Goal: Find specific page/section: Find specific page/section

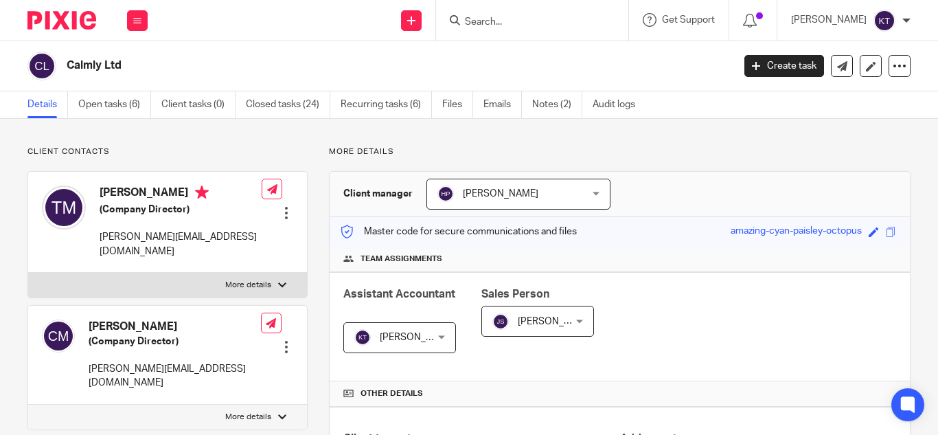
scroll to position [473, 0]
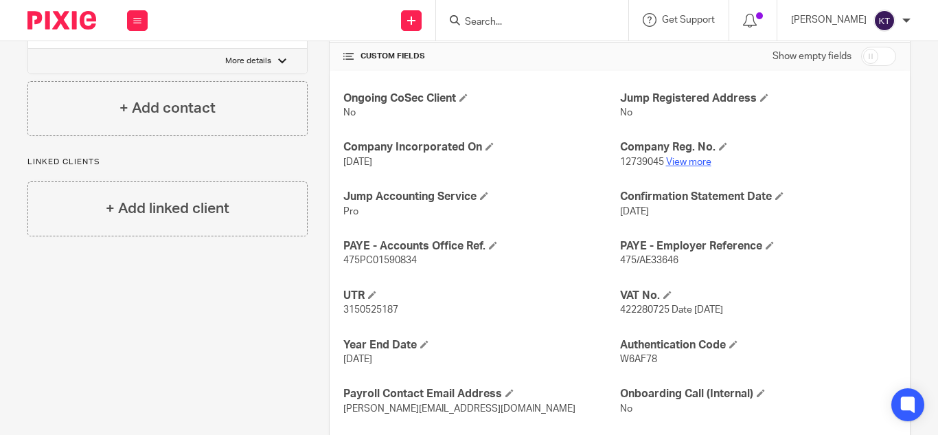
click at [675, 164] on link "View more" at bounding box center [688, 162] width 45 height 10
click at [554, 20] on input "Search" at bounding box center [526, 22] width 124 height 12
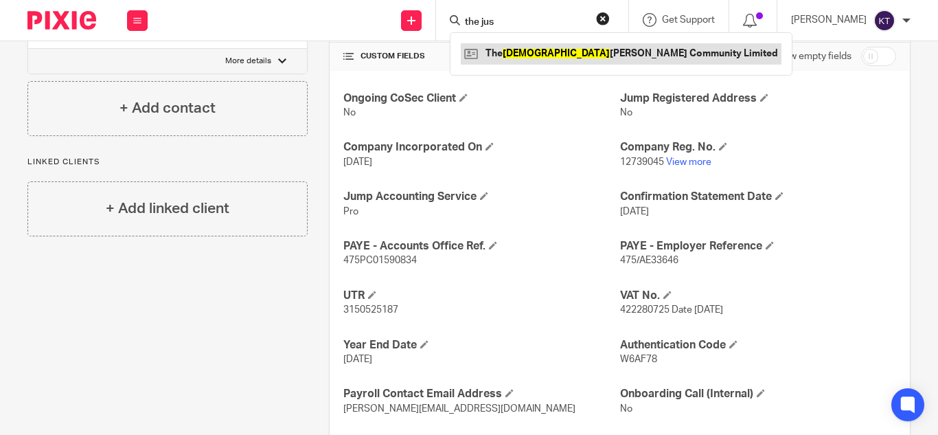
type input "the jus"
click at [500, 61] on link at bounding box center [621, 53] width 321 height 21
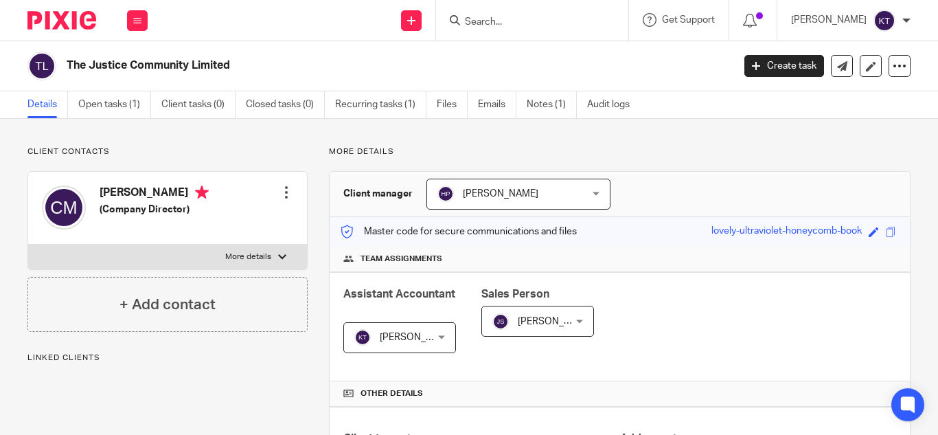
scroll to position [329, 0]
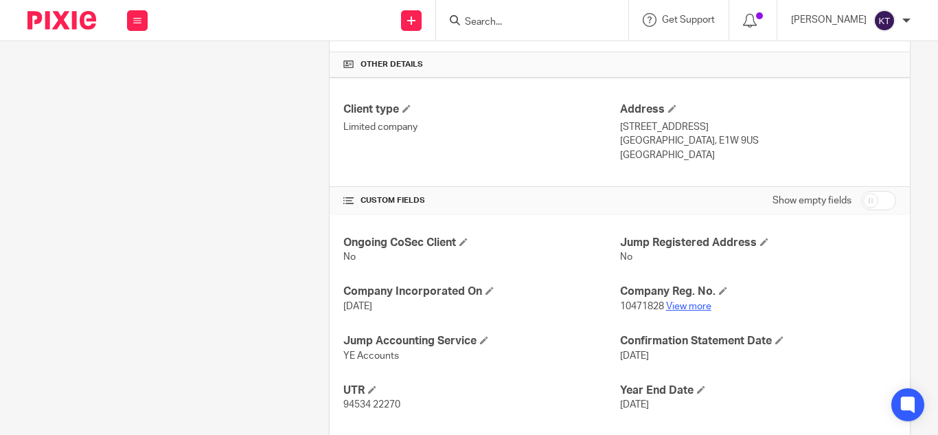
click at [666, 306] on link "View more" at bounding box center [688, 307] width 45 height 10
